Goal: Check status: Check status

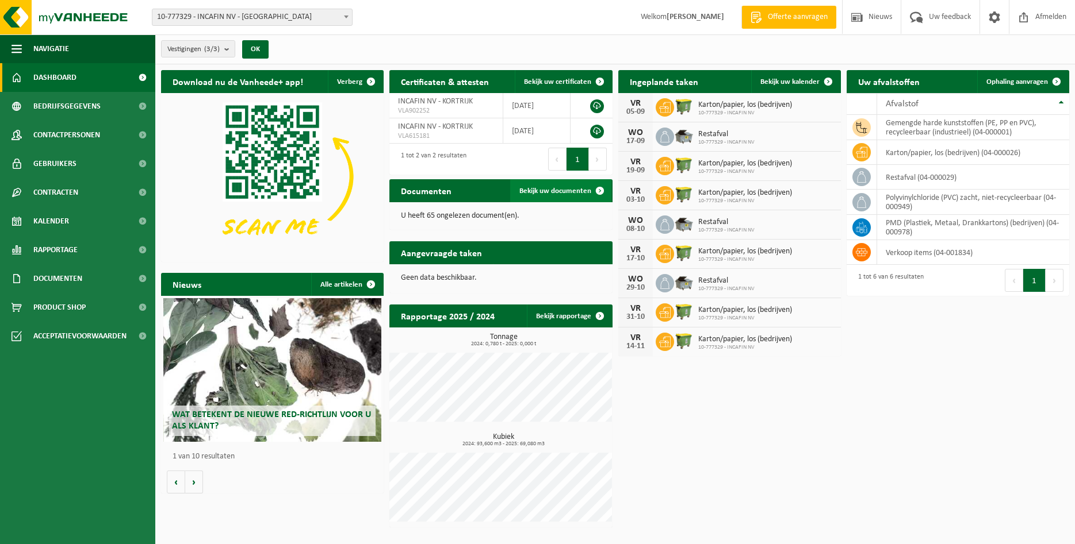
click at [554, 194] on span "Bekijk uw documenten" at bounding box center [555, 190] width 72 height 7
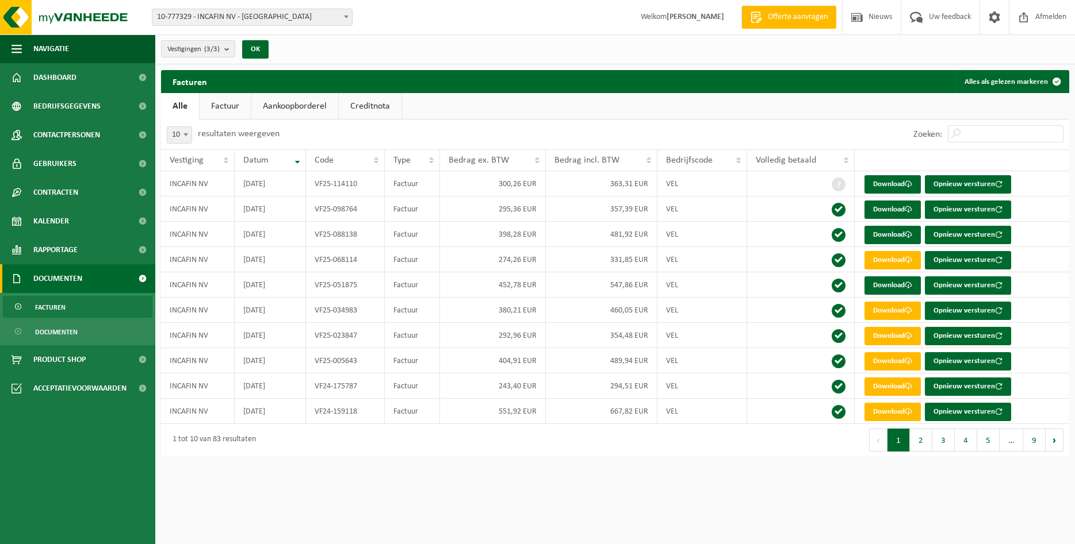
click at [280, 109] on link "Aankoopborderel" at bounding box center [294, 106] width 87 height 26
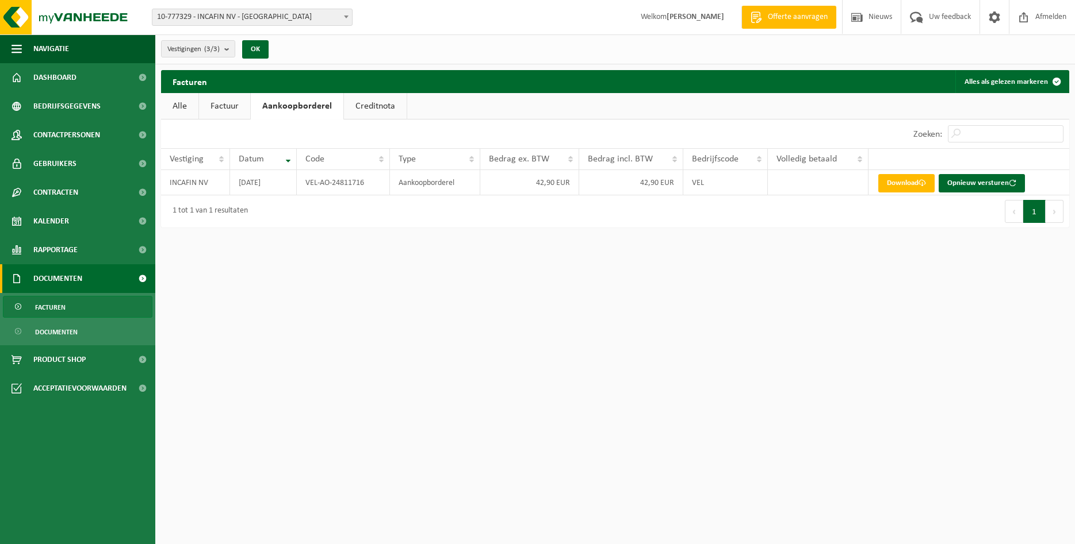
click at [360, 111] on link "Creditnota" at bounding box center [375, 106] width 63 height 26
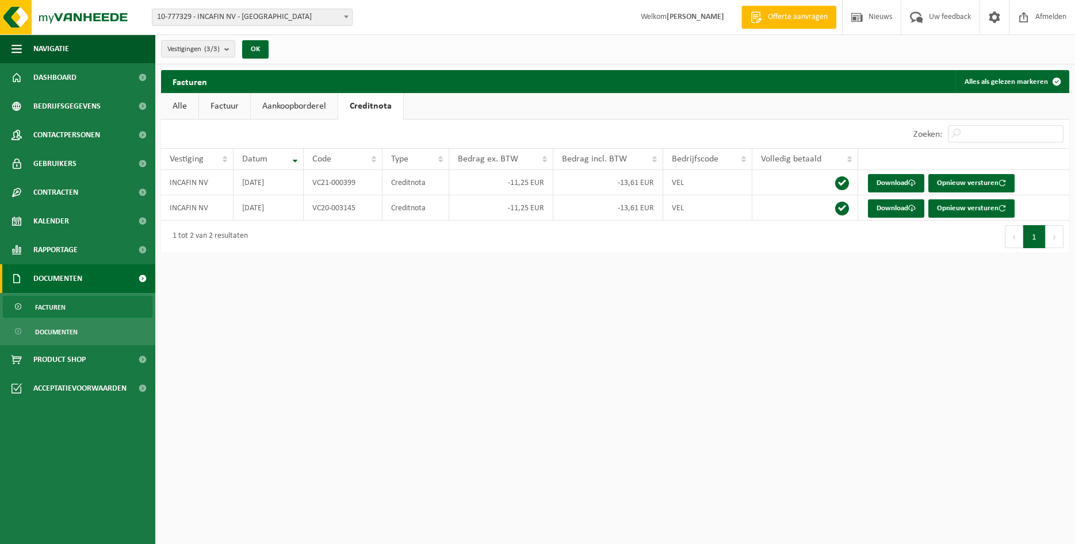
click at [218, 106] on link "Factuur" at bounding box center [224, 106] width 51 height 26
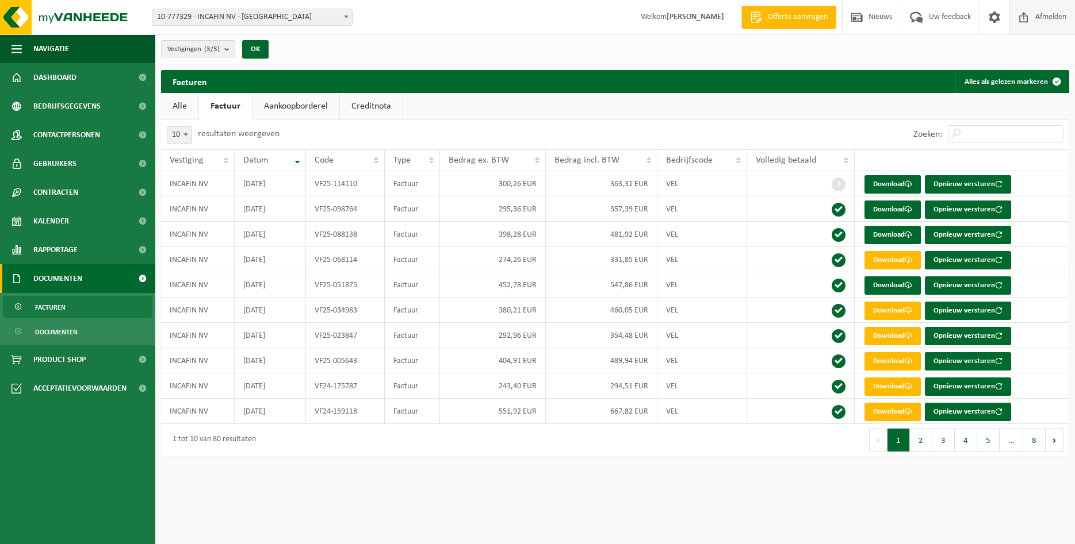
click at [1049, 15] on span "Afmelden" at bounding box center [1050, 17] width 37 height 34
